Goal: Transaction & Acquisition: Purchase product/service

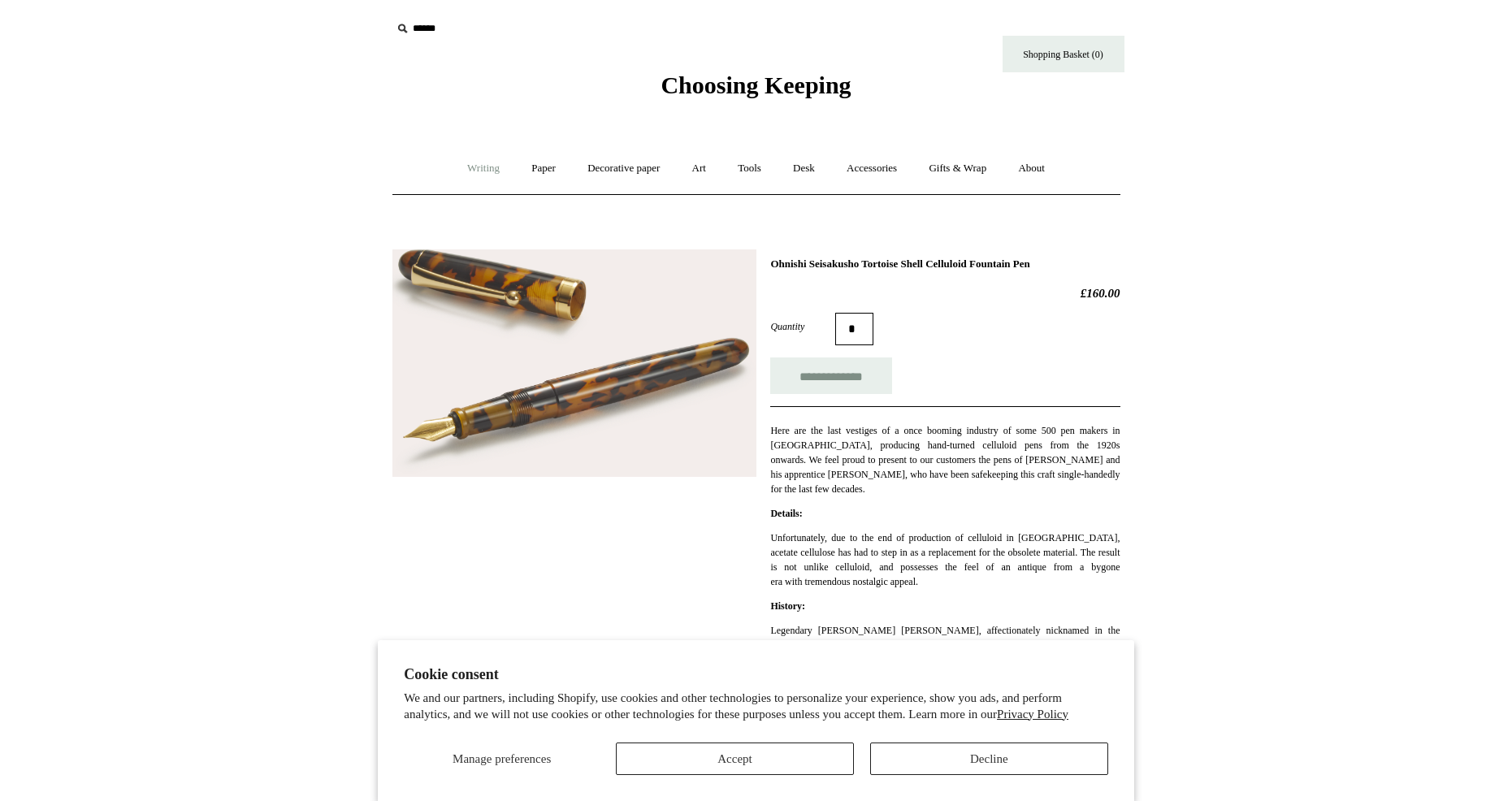
click at [483, 166] on link "Writing +" at bounding box center [484, 168] width 62 height 43
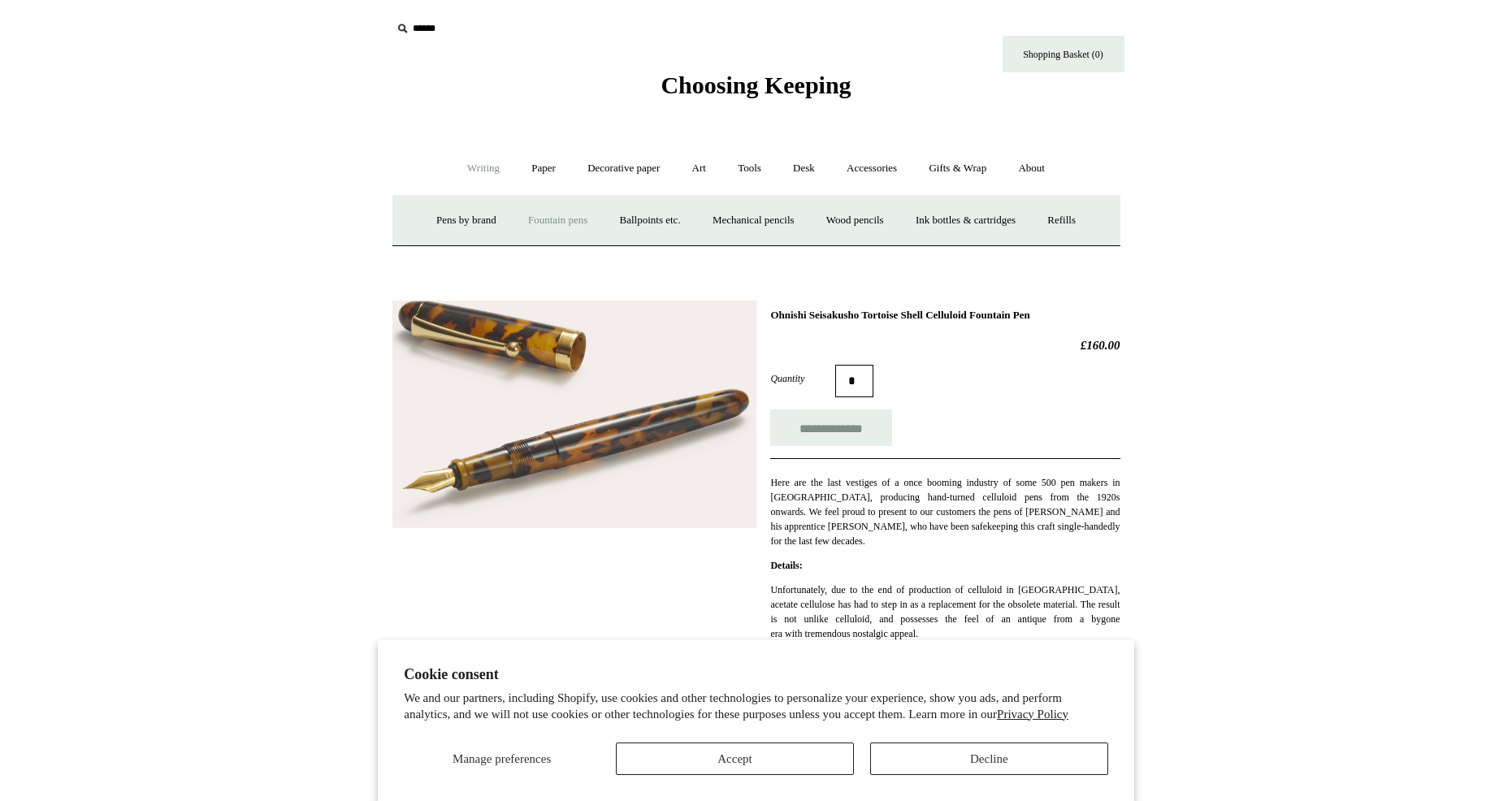
click at [524, 221] on link "Fountain pens +" at bounding box center [557, 220] width 89 height 43
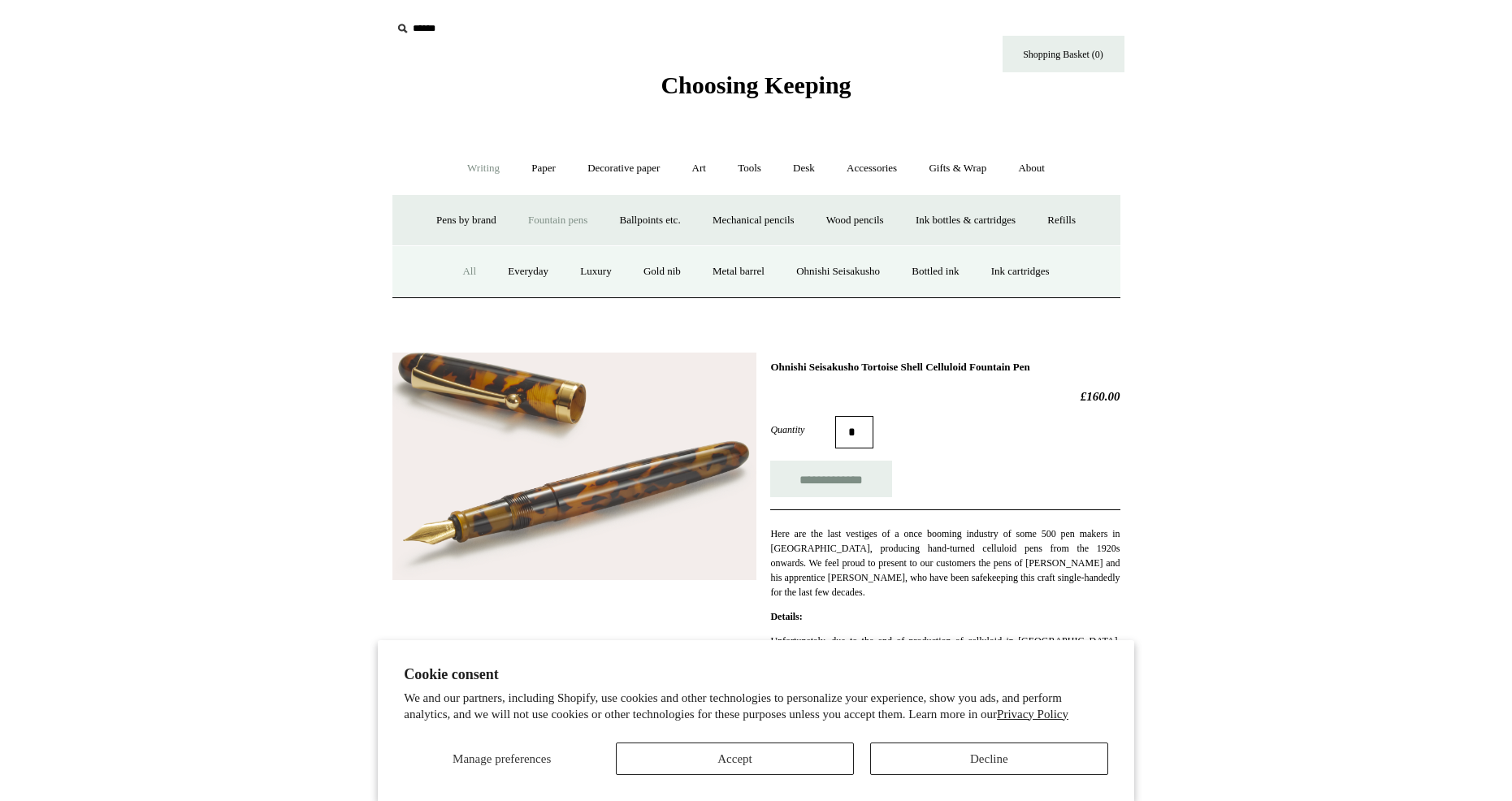
click at [462, 269] on link "All" at bounding box center [469, 272] width 43 height 43
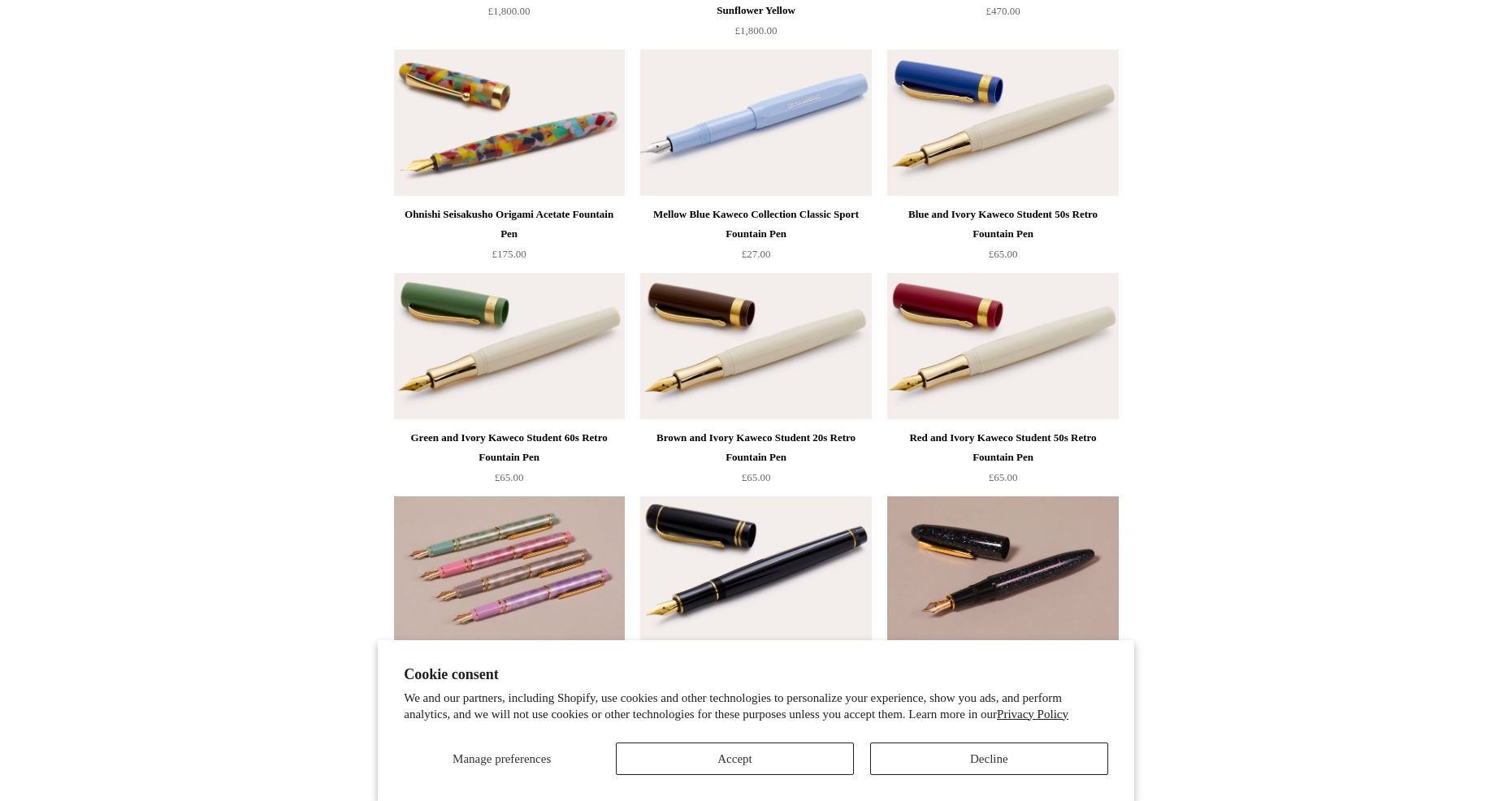
scroll to position [5524, 0]
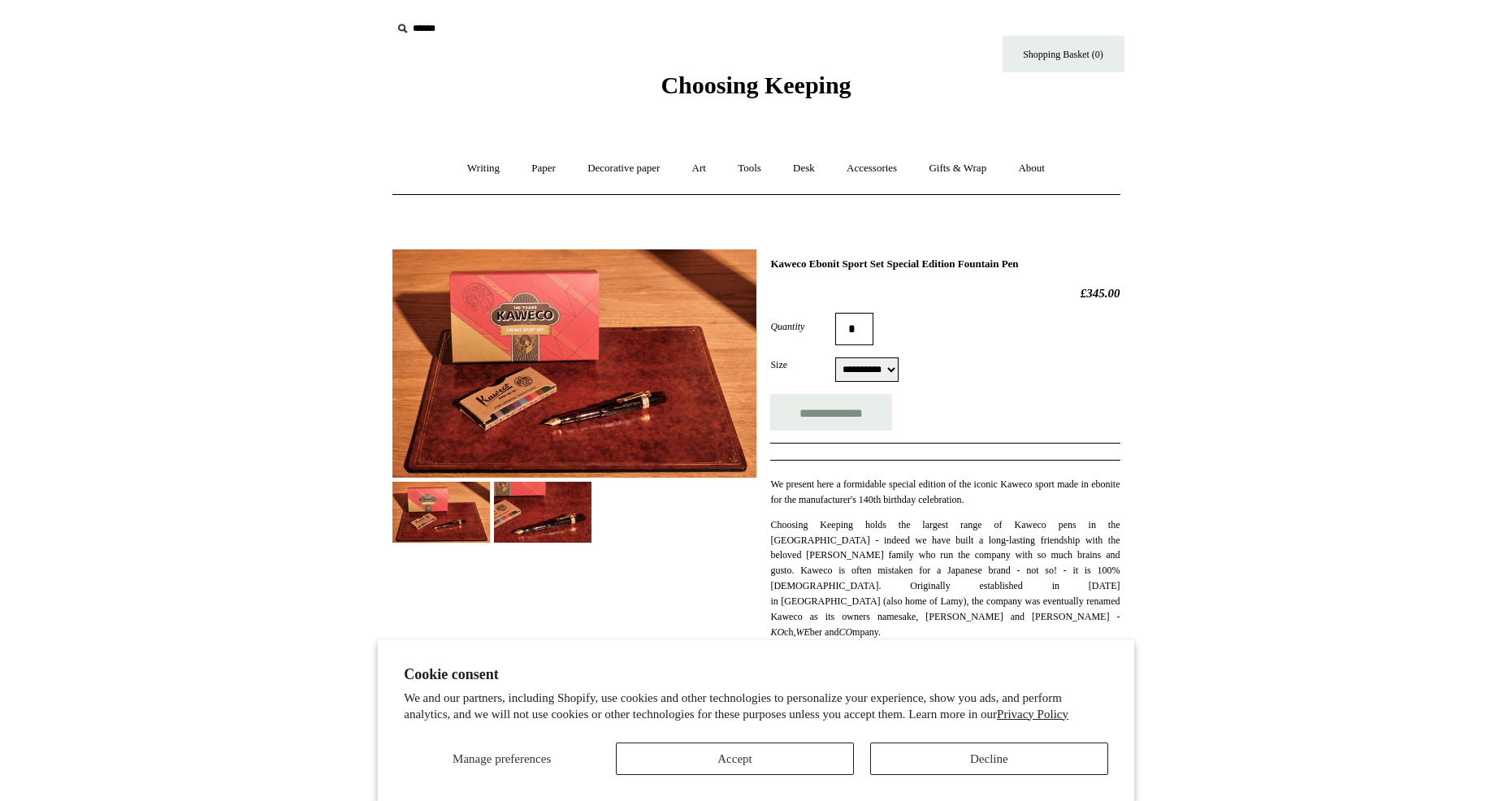
click at [598, 396] on img at bounding box center [574, 364] width 364 height 228
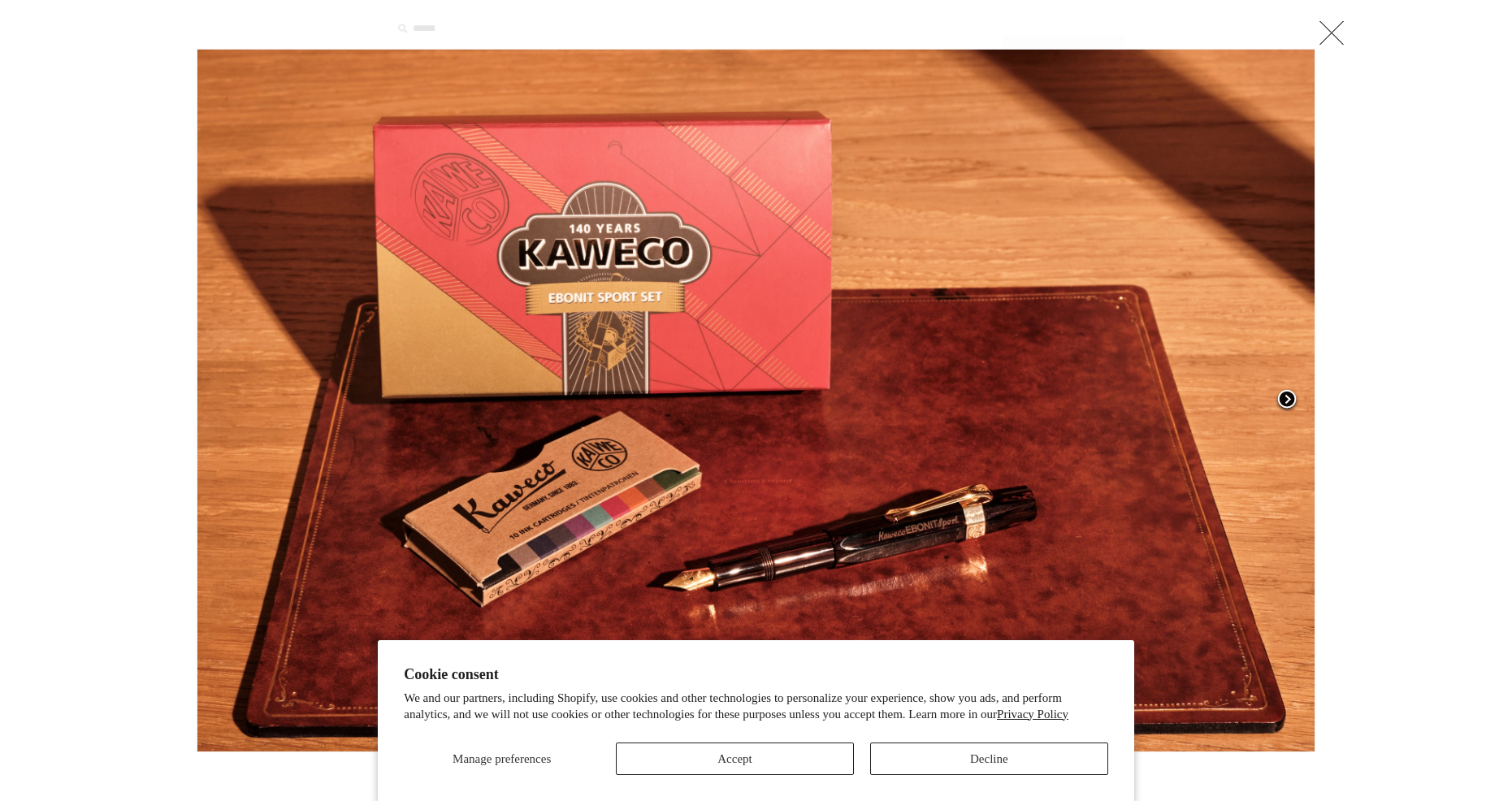
click at [1287, 403] on span at bounding box center [1288, 400] width 24 height 24
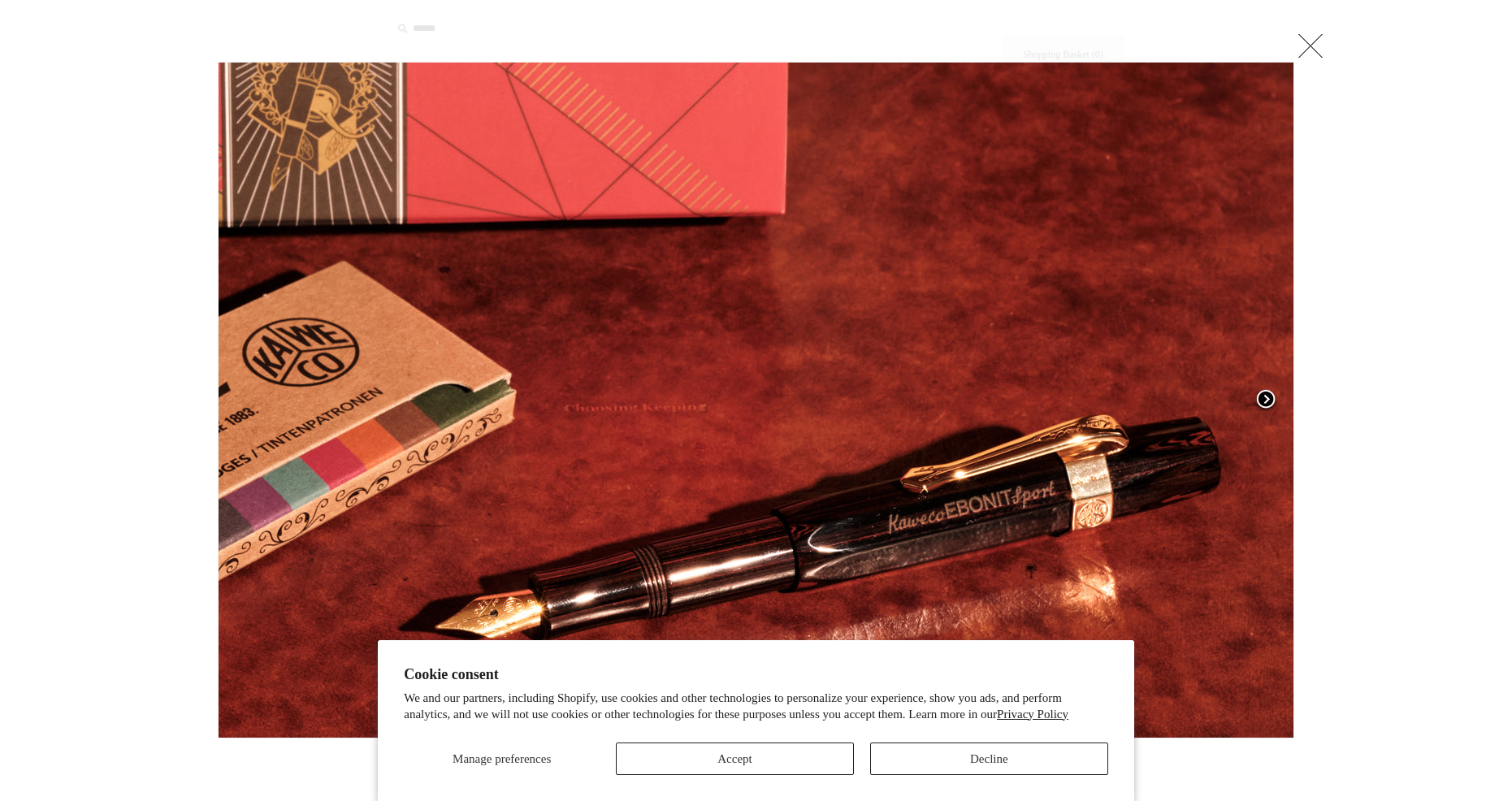
click at [1287, 403] on link at bounding box center [1106, 400] width 377 height 677
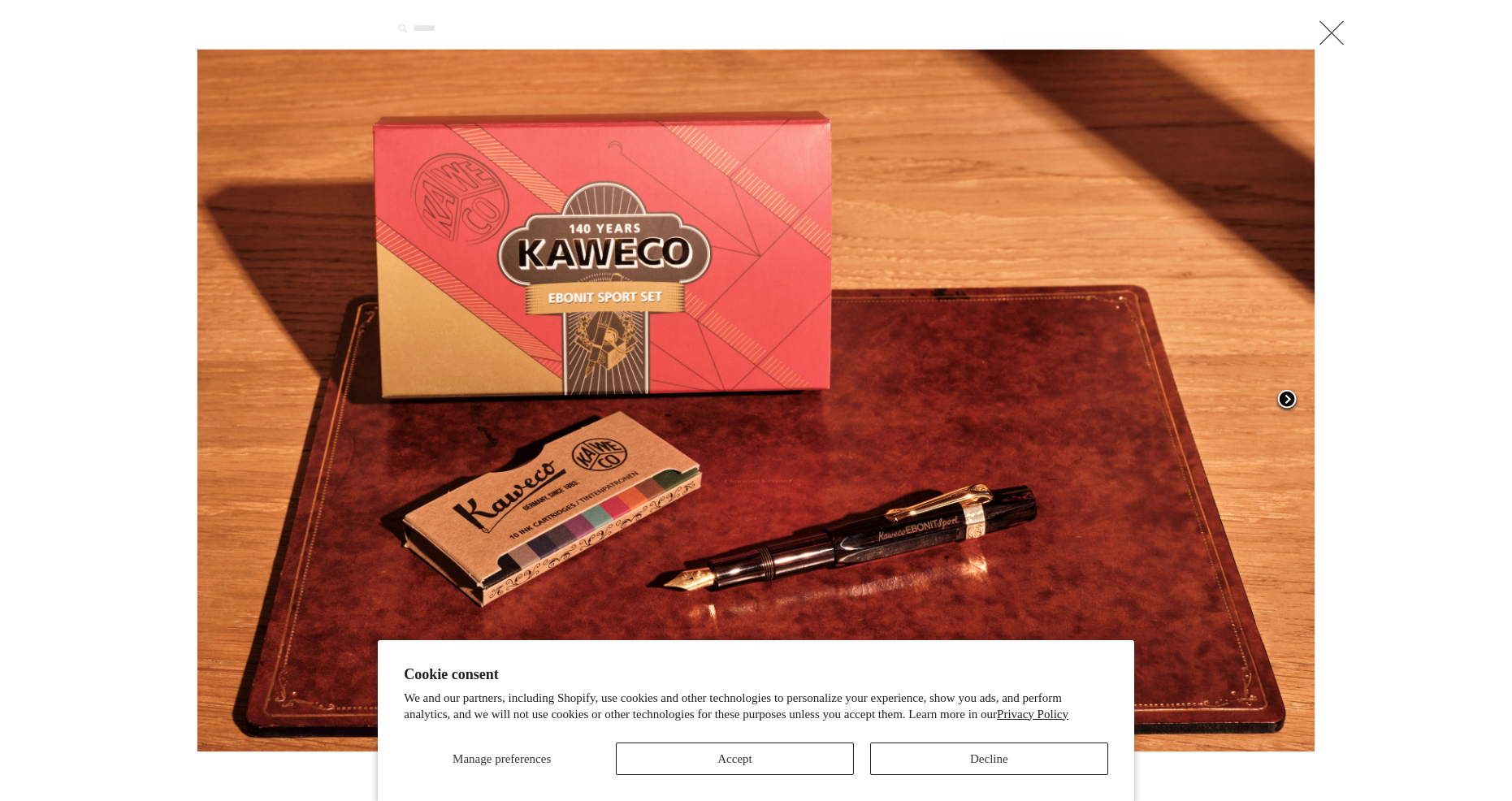
click at [1287, 403] on span at bounding box center [1288, 400] width 24 height 24
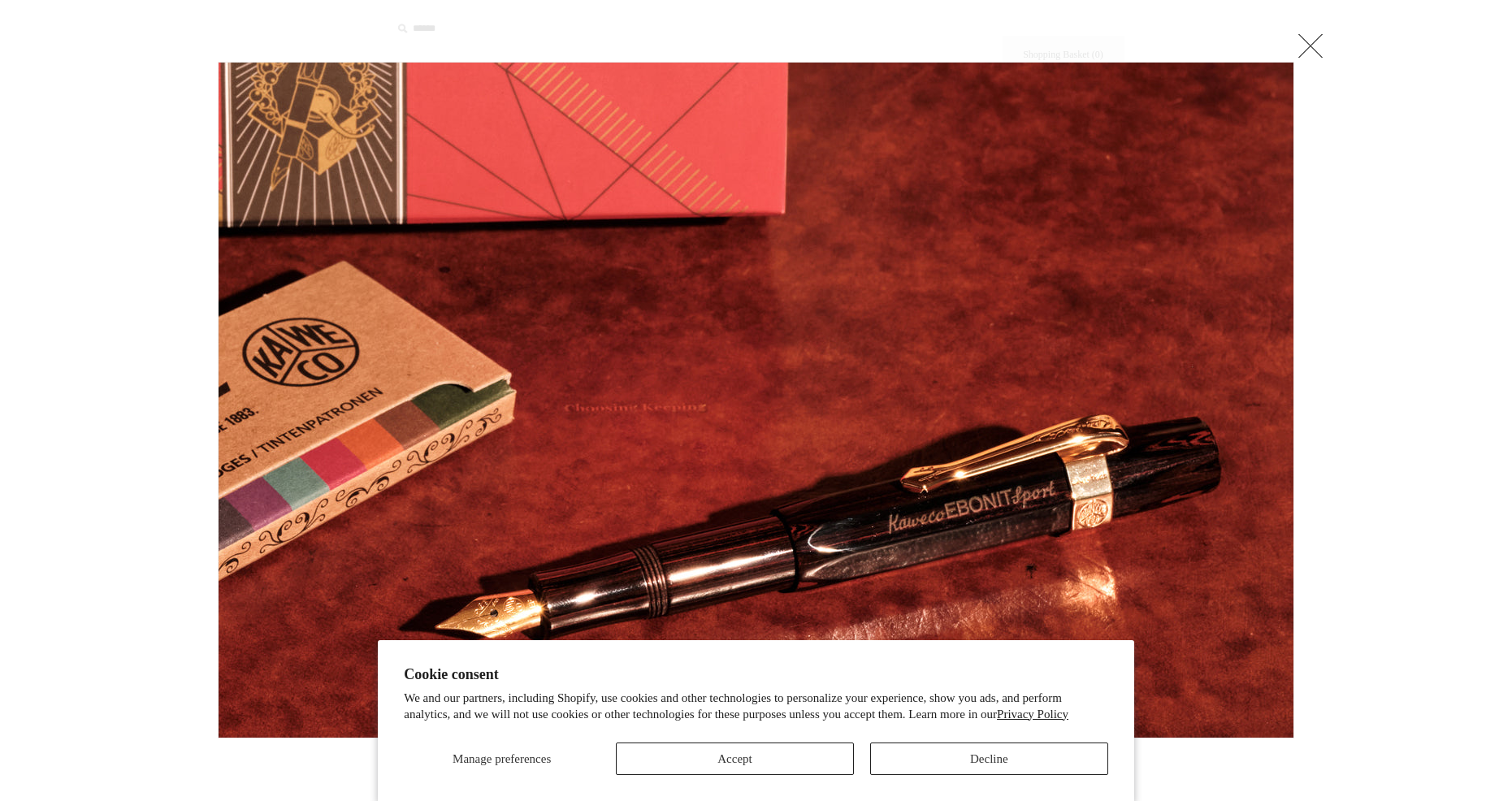
click at [1317, 60] on link at bounding box center [1310, 46] width 33 height 33
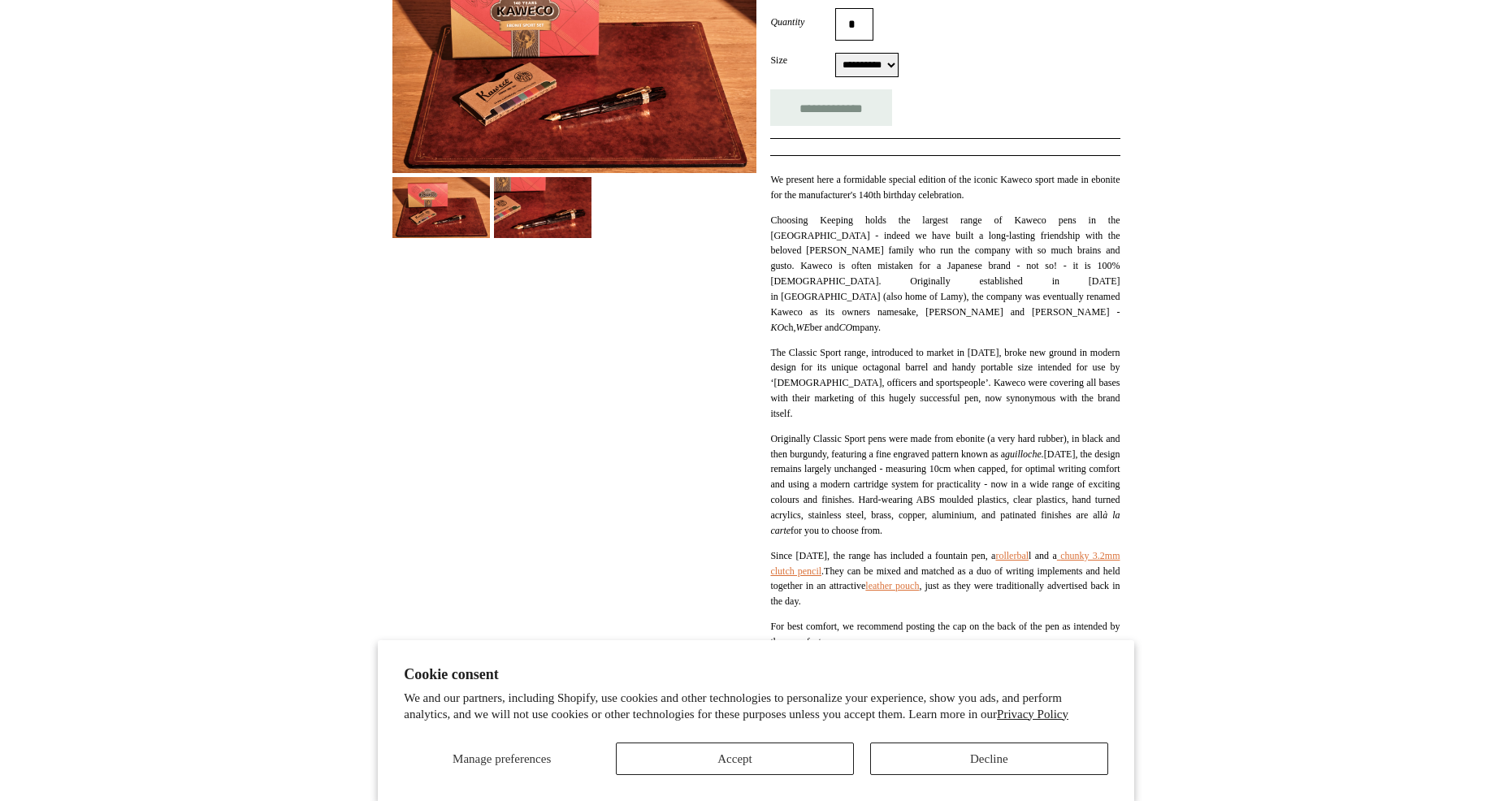
scroll to position [488, 0]
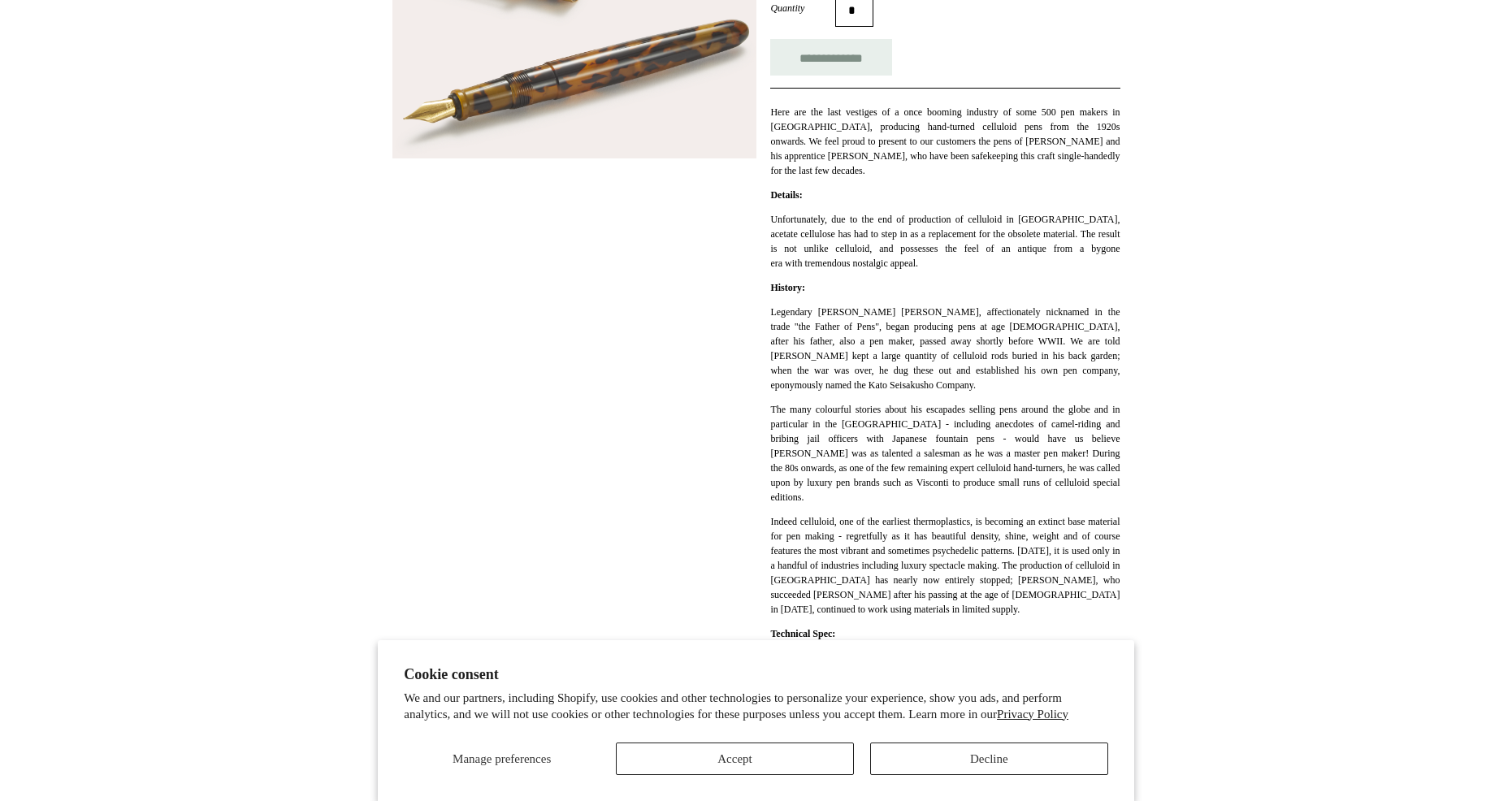
scroll to position [325, 0]
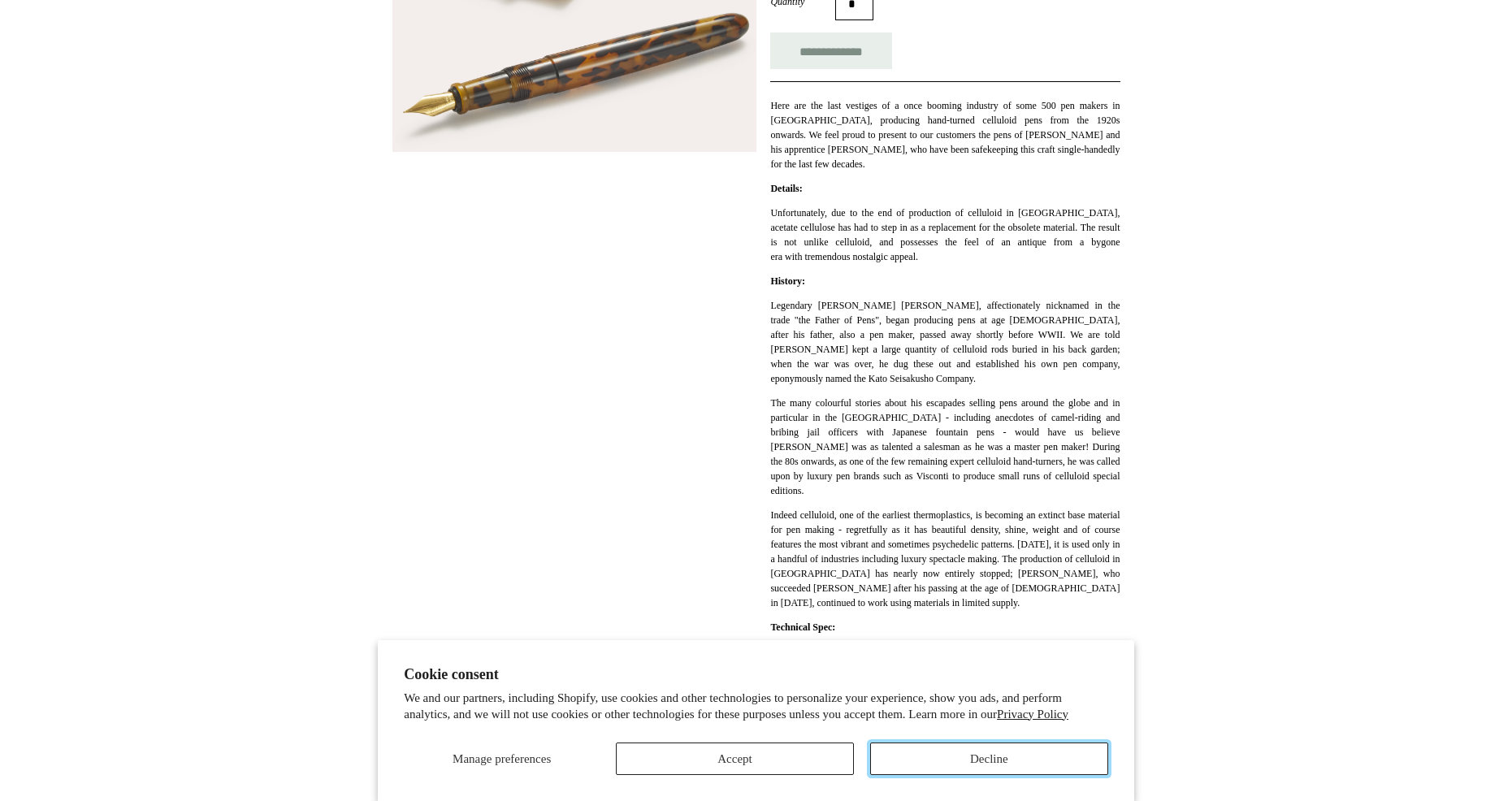
drag, startPoint x: 941, startPoint y: 766, endPoint x: 937, endPoint y: 755, distance: 11.7
click at [939, 760] on button "Decline" at bounding box center [990, 759] width 238 height 33
